Goal: Contribute content

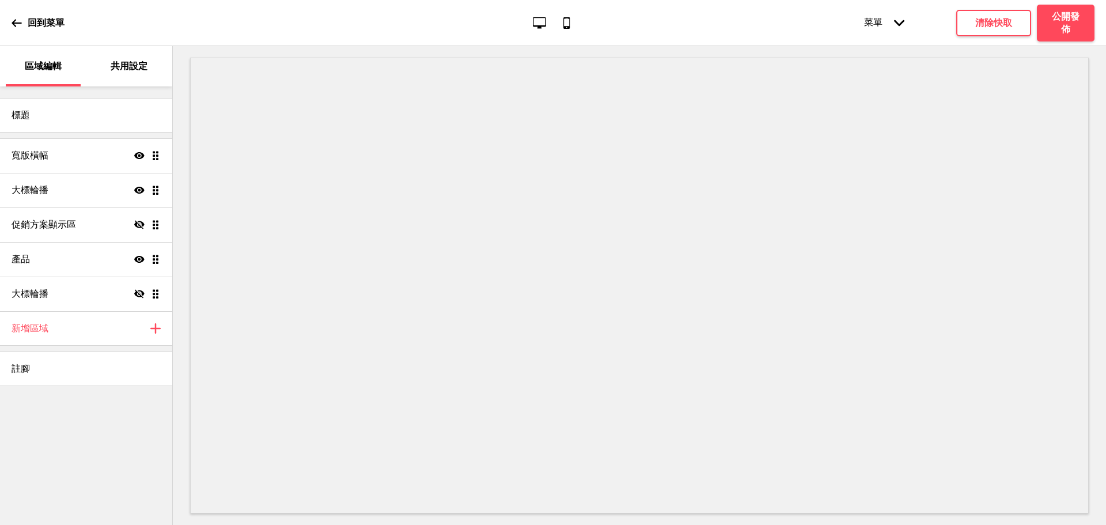
click at [20, 27] on icon at bounding box center [17, 23] width 10 height 10
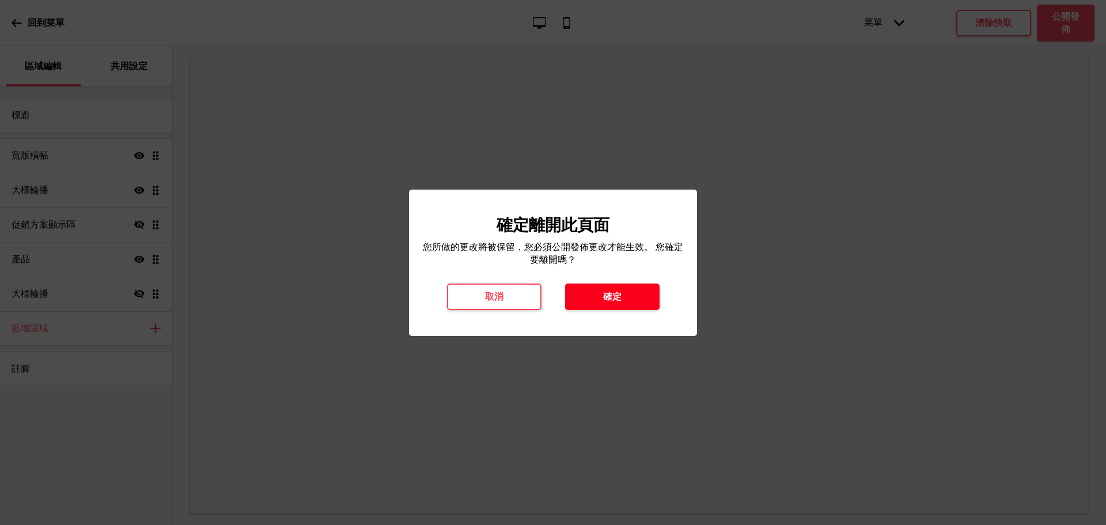
click at [619, 294] on h4 "確定" at bounding box center [612, 296] width 18 height 13
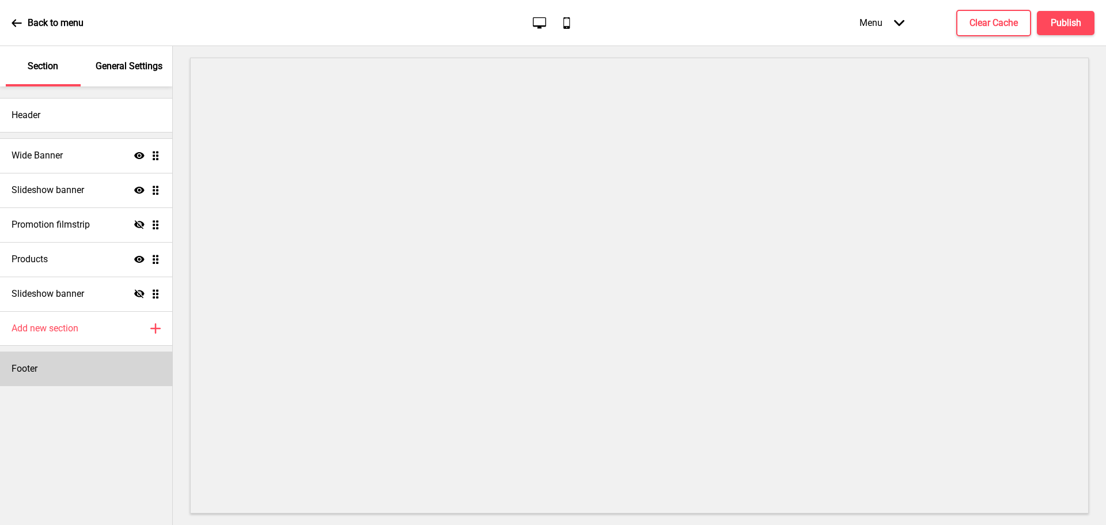
click at [72, 365] on div "Footer" at bounding box center [86, 369] width 172 height 35
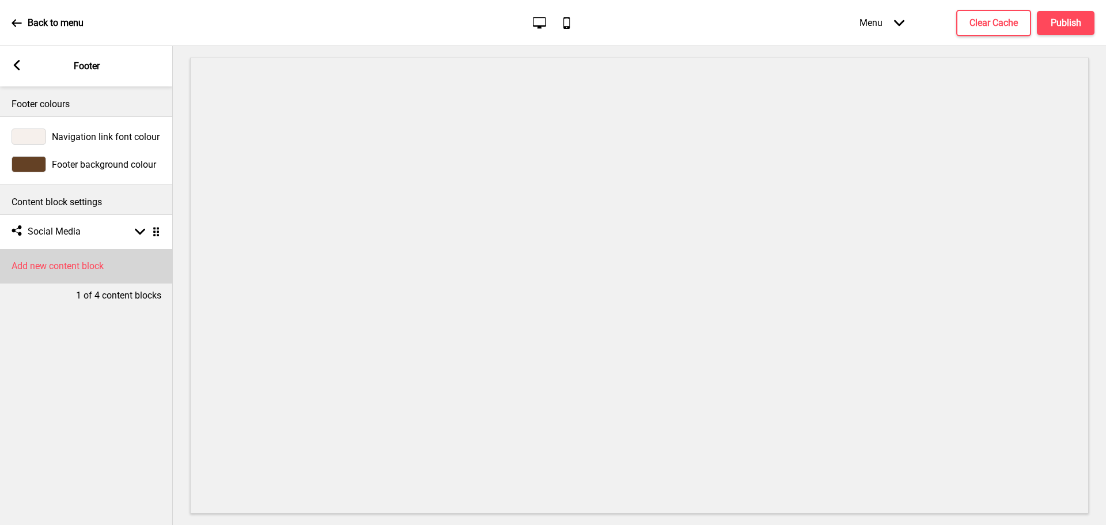
click at [84, 267] on h4 "Add new content block" at bounding box center [58, 266] width 92 height 13
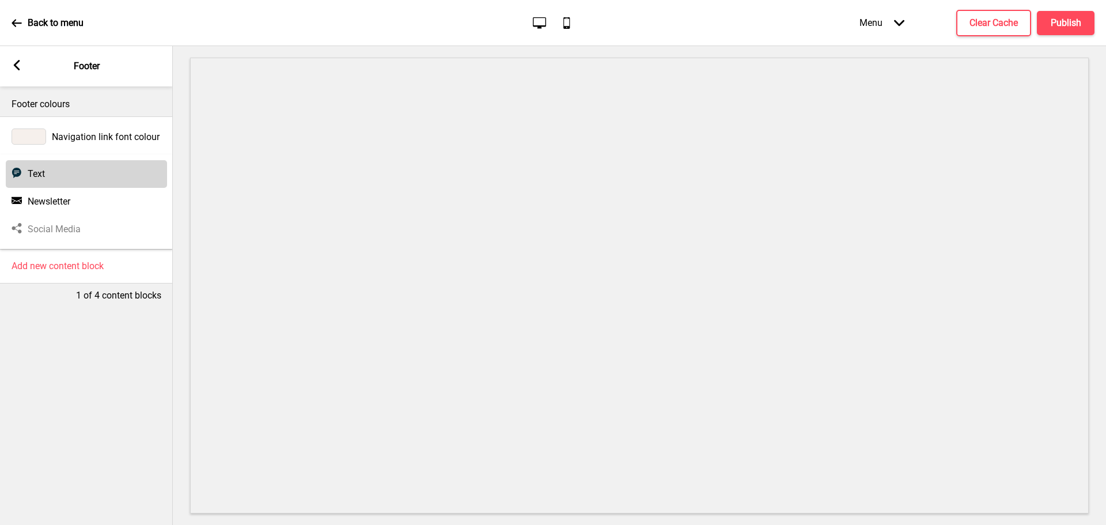
click at [65, 181] on div "Text Text" at bounding box center [86, 174] width 161 height 28
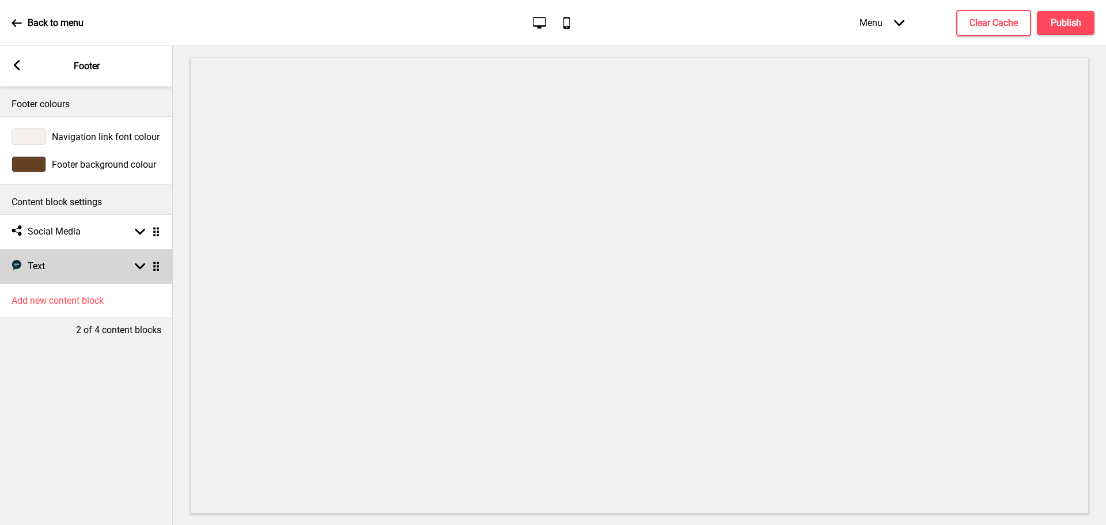
click at [94, 266] on div "Text Text Arrow down Drag" at bounding box center [86, 266] width 173 height 35
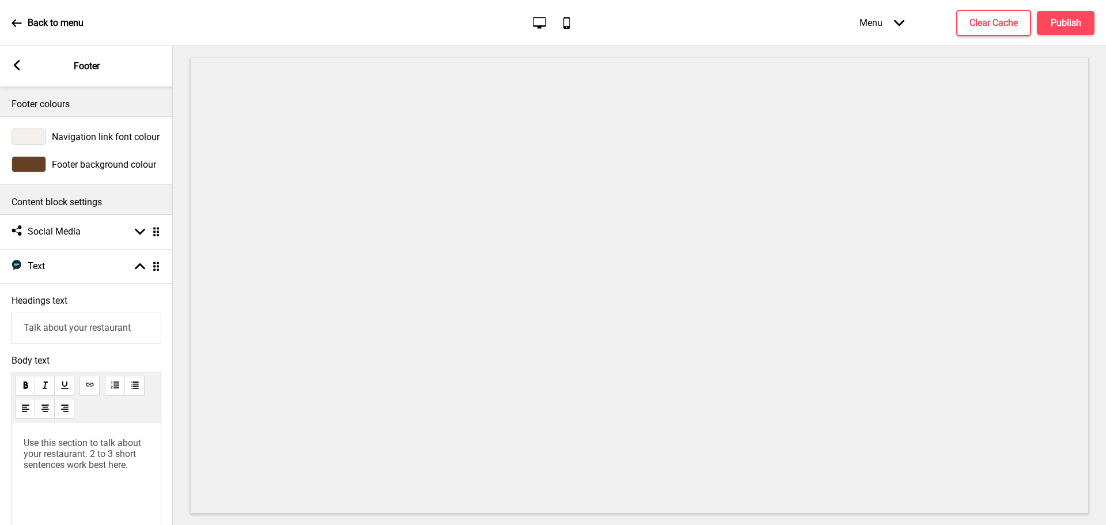
scroll to position [135, 0]
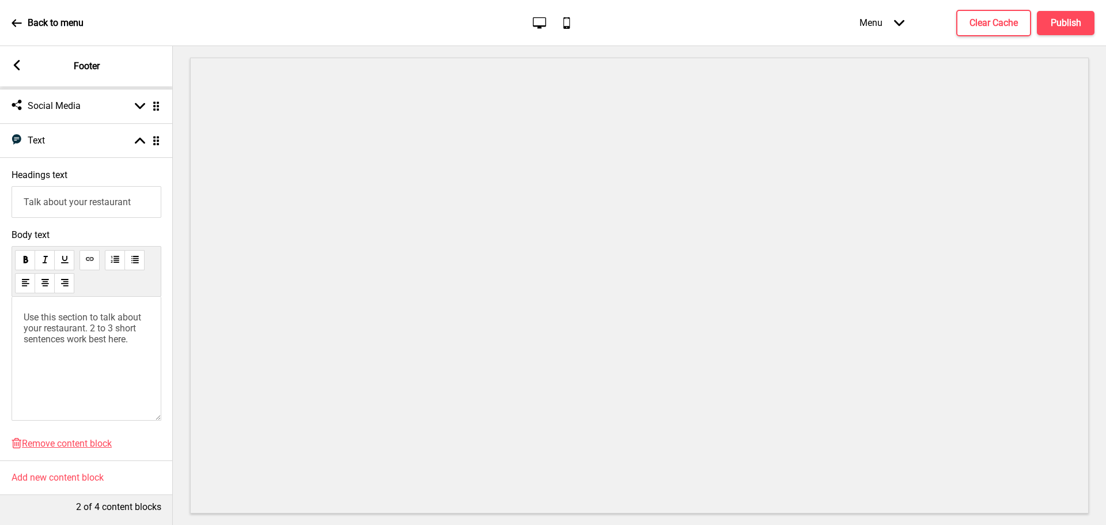
click at [82, 186] on input "Talk about your restaurant" at bounding box center [87, 202] width 150 height 32
type input "營業登記："
drag, startPoint x: 131, startPoint y: 335, endPoint x: 0, endPoint y: 276, distance: 143.4
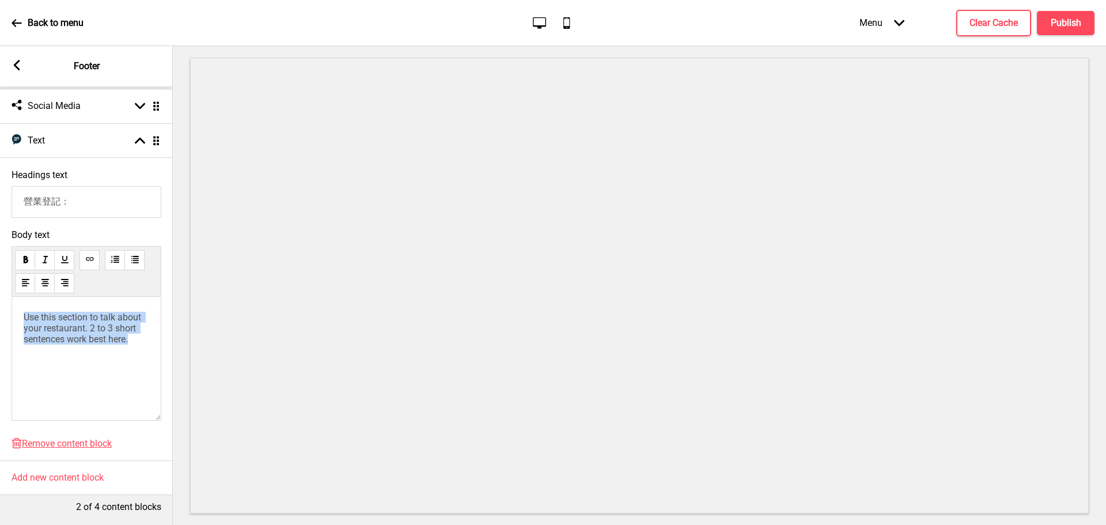
click at [0, 276] on div "Body text Use this section to talk about your restaurant. 2 to 3 short sentence…" at bounding box center [86, 328] width 173 height 209
click at [79, 313] on p "公司名稱：" at bounding box center [87, 318] width 126 height 12
click at [89, 333] on p "統一編號：" at bounding box center [87, 339] width 126 height 12
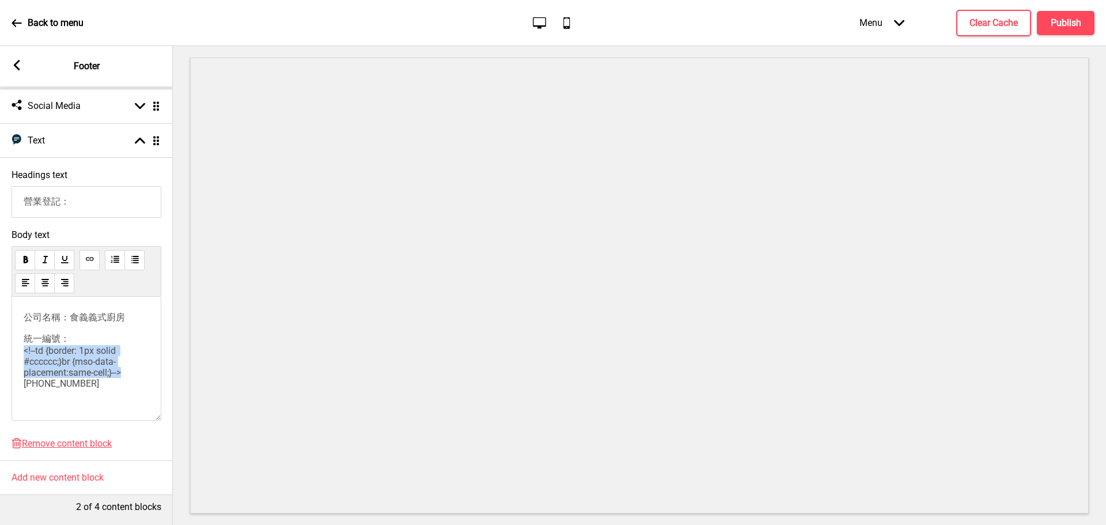
drag, startPoint x: 27, startPoint y: 360, endPoint x: 10, endPoint y: 329, distance: 35.1
click at [10, 329] on div "Body text 公司名稱：食義義式廚房 統一編號： <!--td {border: 1px solid #cccccc;}br {mso-data-pla…" at bounding box center [86, 328] width 173 height 209
click at [1052, 17] on h4 "Publish" at bounding box center [1066, 23] width 31 height 13
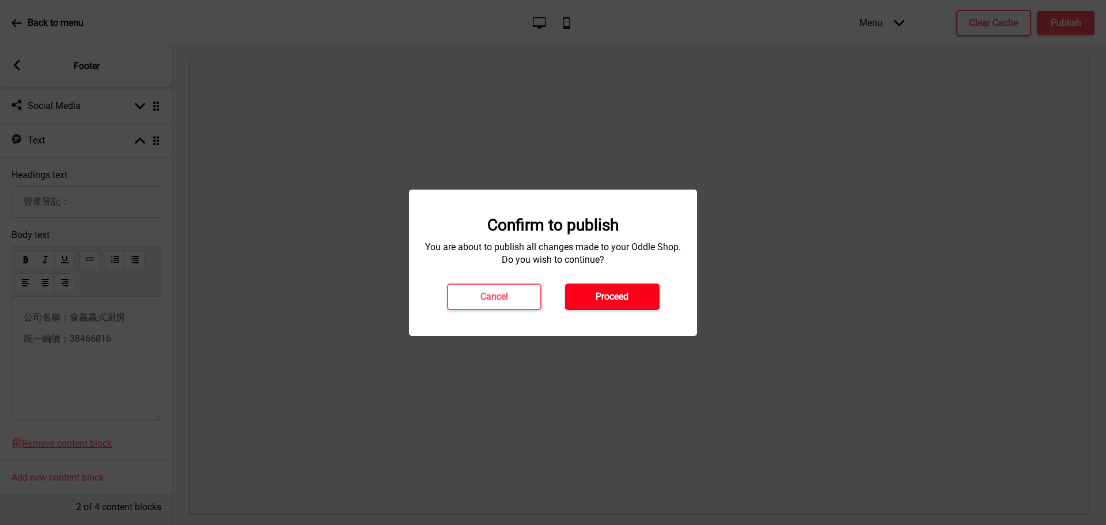
click at [621, 304] on button "Proceed" at bounding box center [612, 297] width 95 height 27
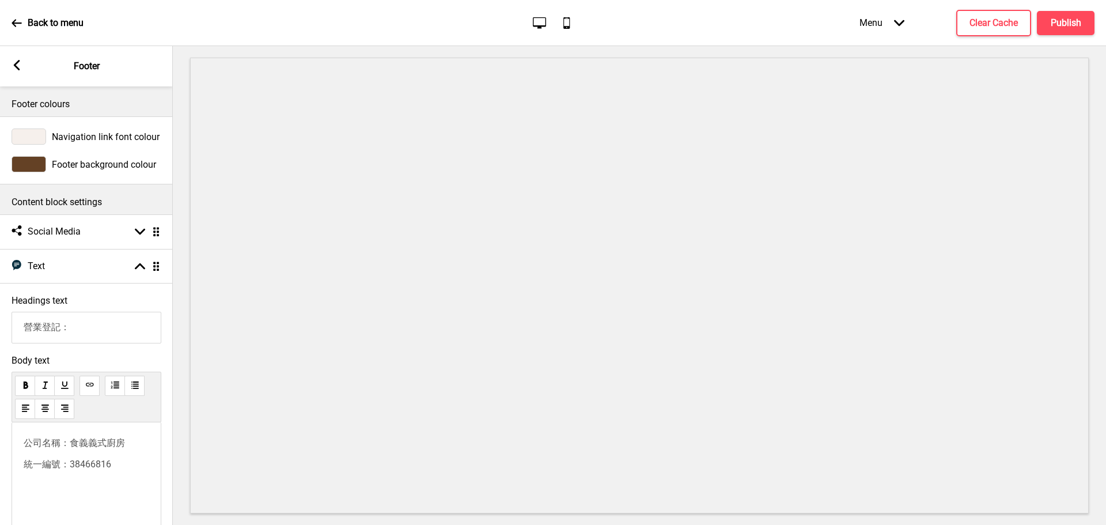
click at [11, 69] on div "Arrow left Footer" at bounding box center [86, 66] width 173 height 40
click at [21, 65] on rect at bounding box center [17, 65] width 10 height 10
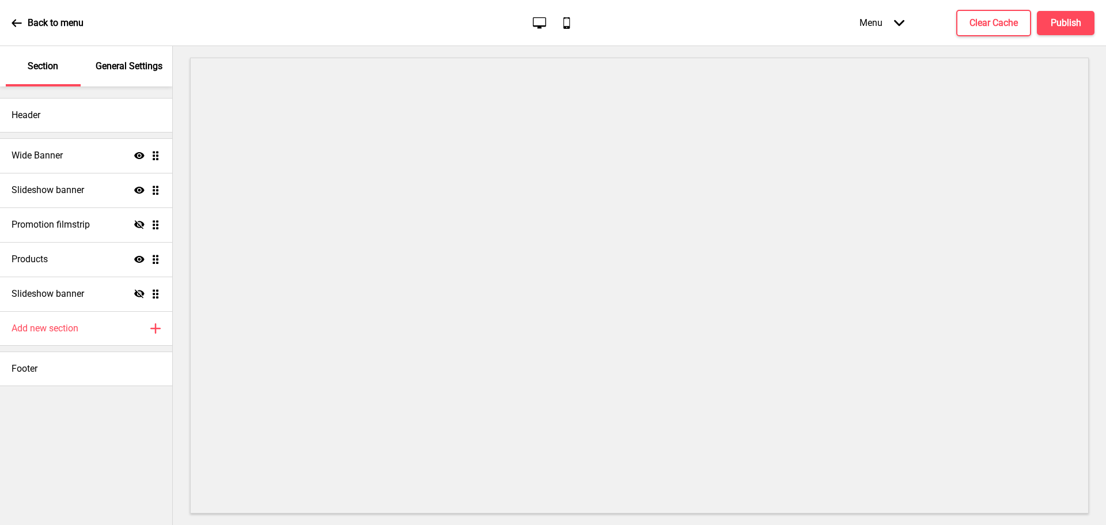
click at [133, 73] on div "General Settings" at bounding box center [129, 66] width 75 height 40
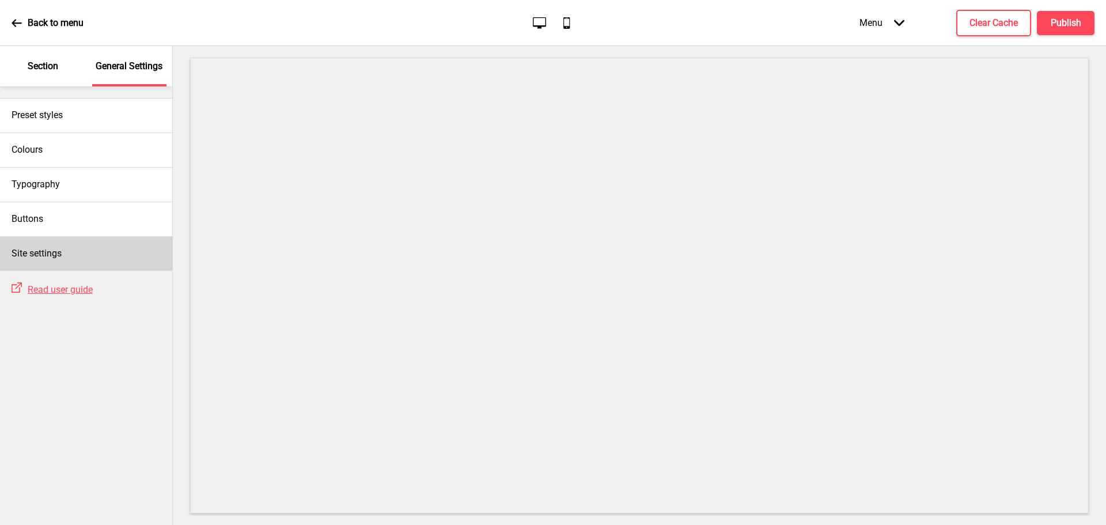
click at [120, 241] on div "Site settings" at bounding box center [86, 253] width 172 height 35
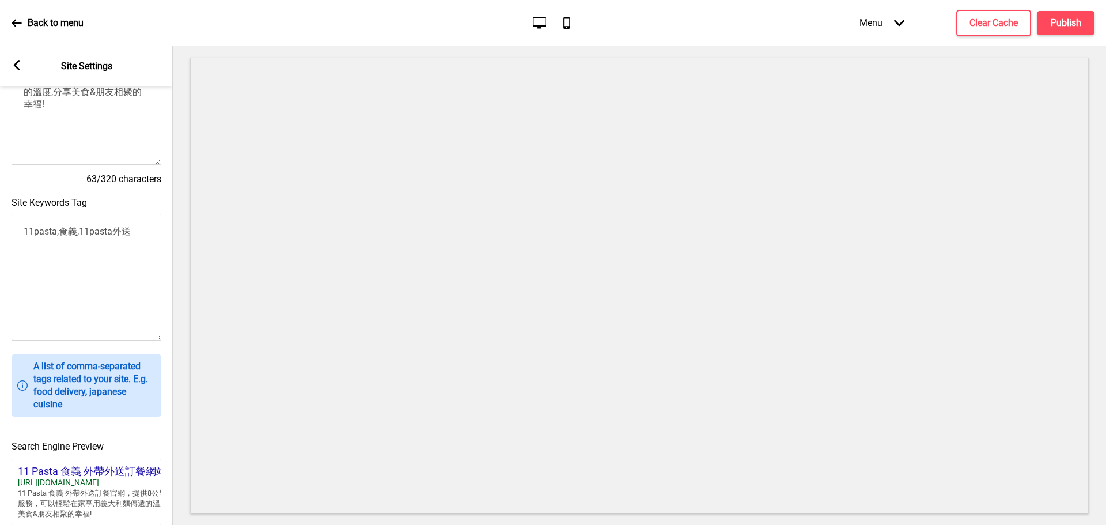
scroll to position [192, 0]
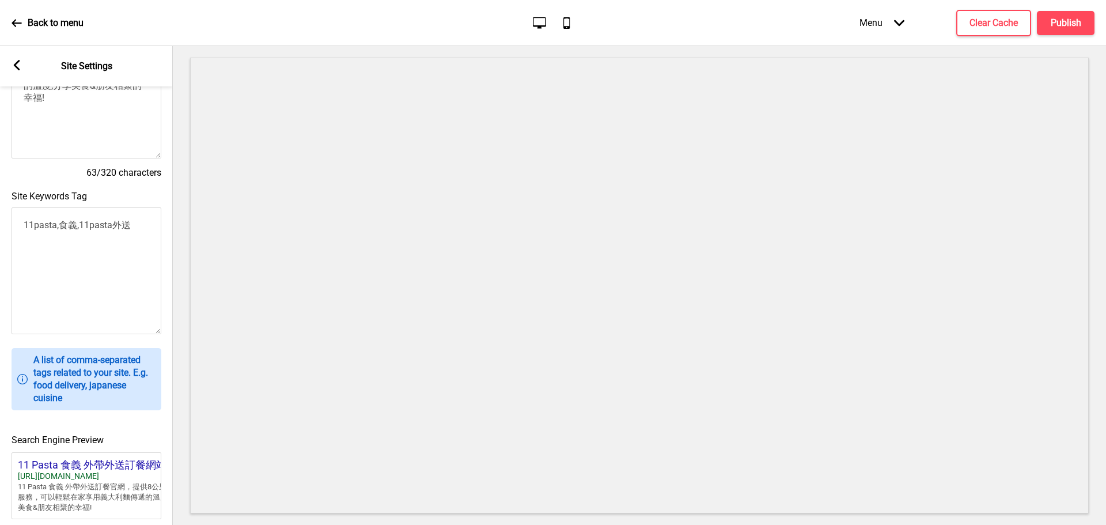
click at [139, 236] on textarea "11pasta,食義,11pasta外送" at bounding box center [87, 270] width 150 height 127
type textarea "11pasta,食義,11pasta外送"
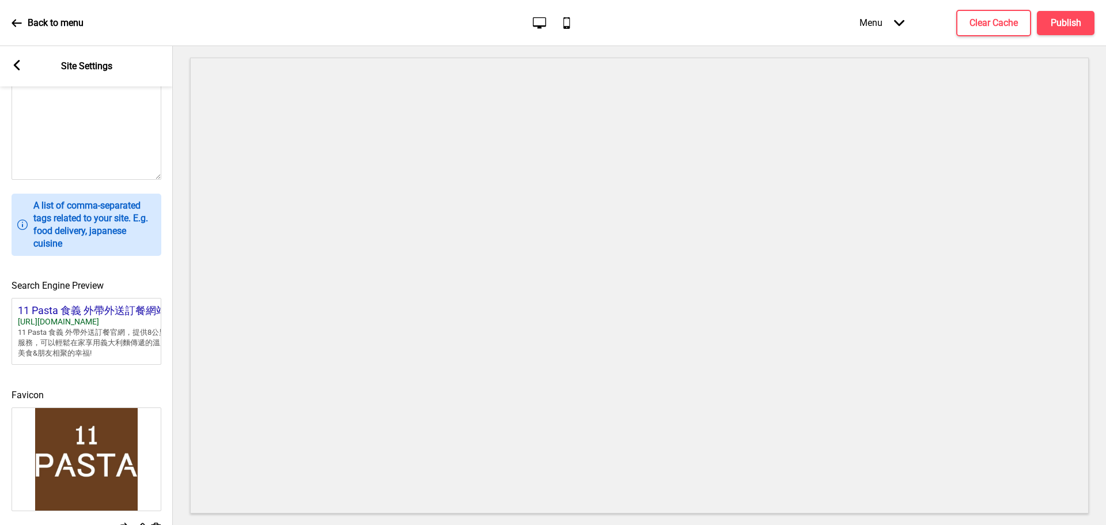
scroll to position [401, 0]
